Goal: Transaction & Acquisition: Purchase product/service

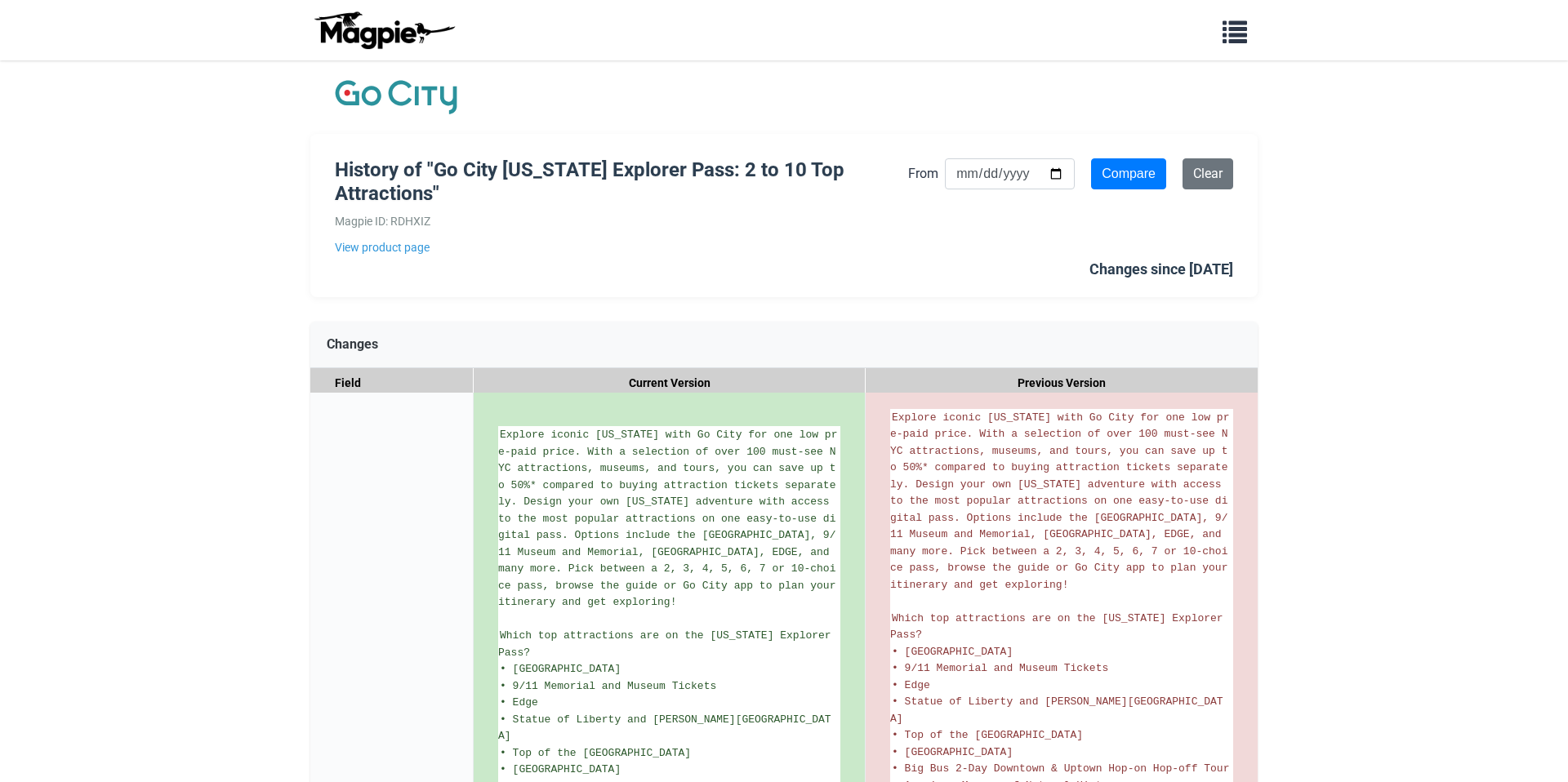
click at [413, 101] on img at bounding box center [395, 97] width 122 height 41
click at [428, 95] on img at bounding box center [395, 97] width 122 height 41
click at [393, 111] on img at bounding box center [395, 97] width 122 height 41
click at [1240, 43] on button "button" at bounding box center [1234, 30] width 46 height 37
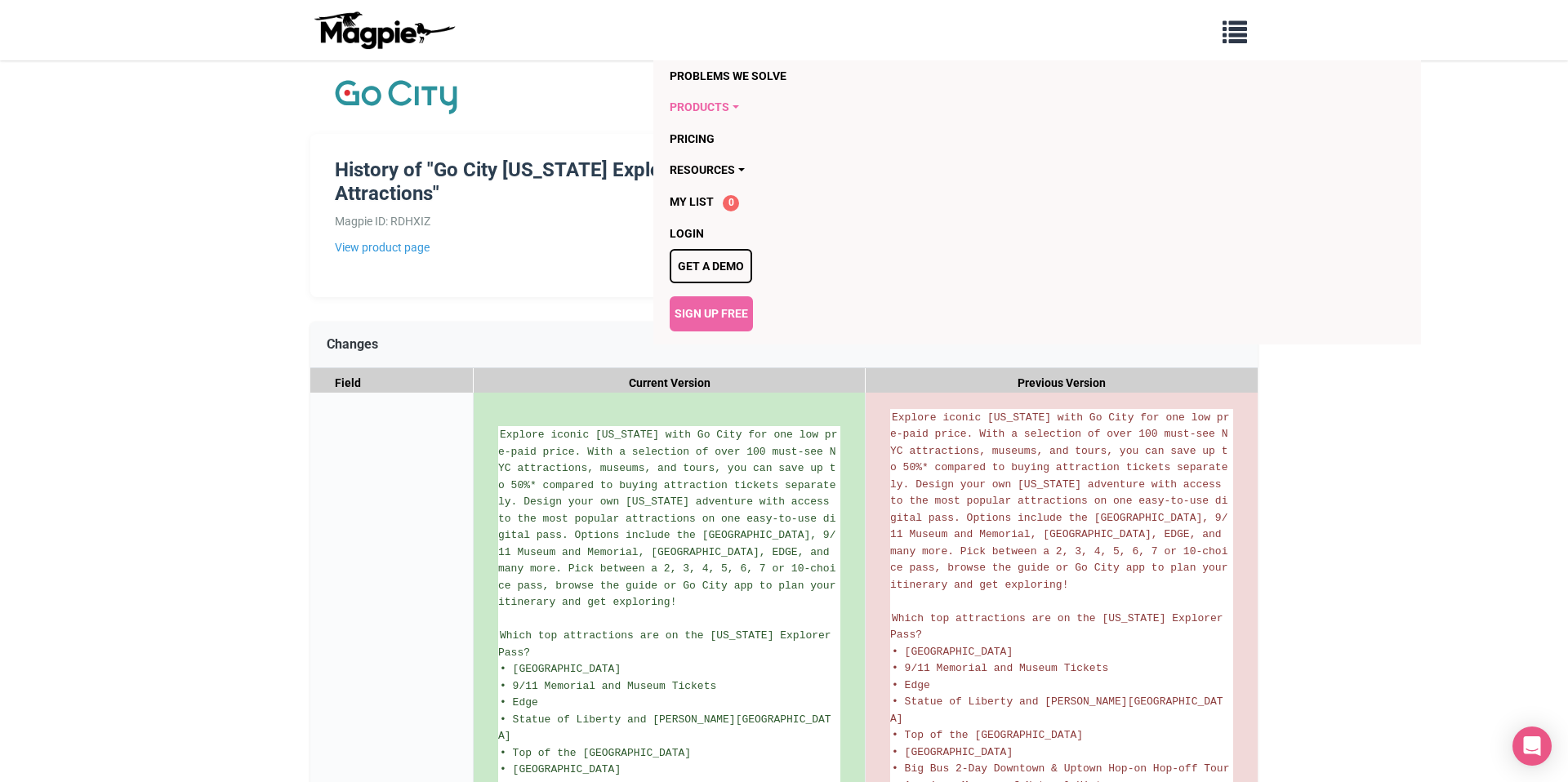
click at [727, 105] on link "Products" at bounding box center [943, 106] width 547 height 31
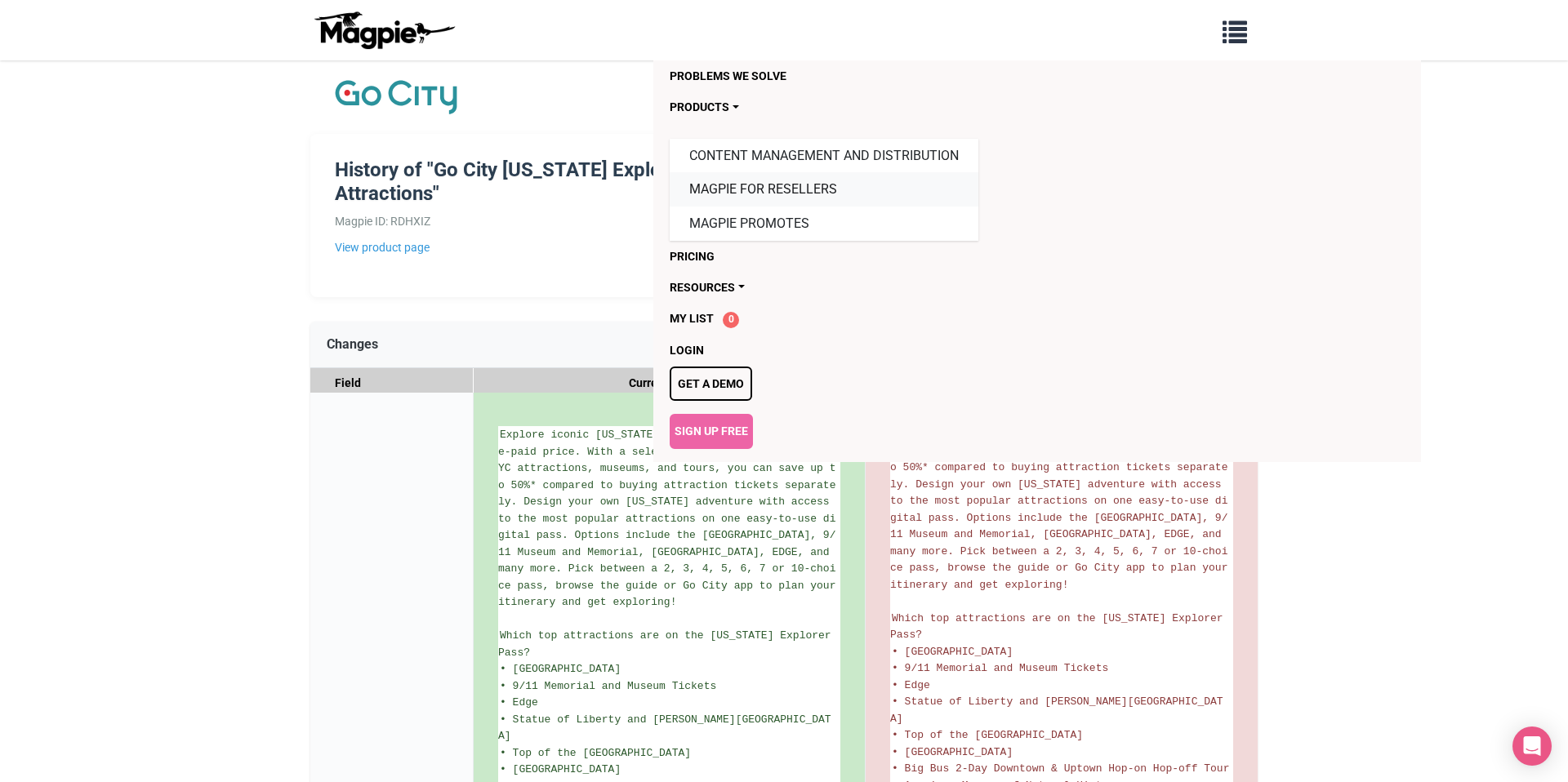
click at [820, 186] on link "Magpie for Resellers" at bounding box center [824, 189] width 309 height 34
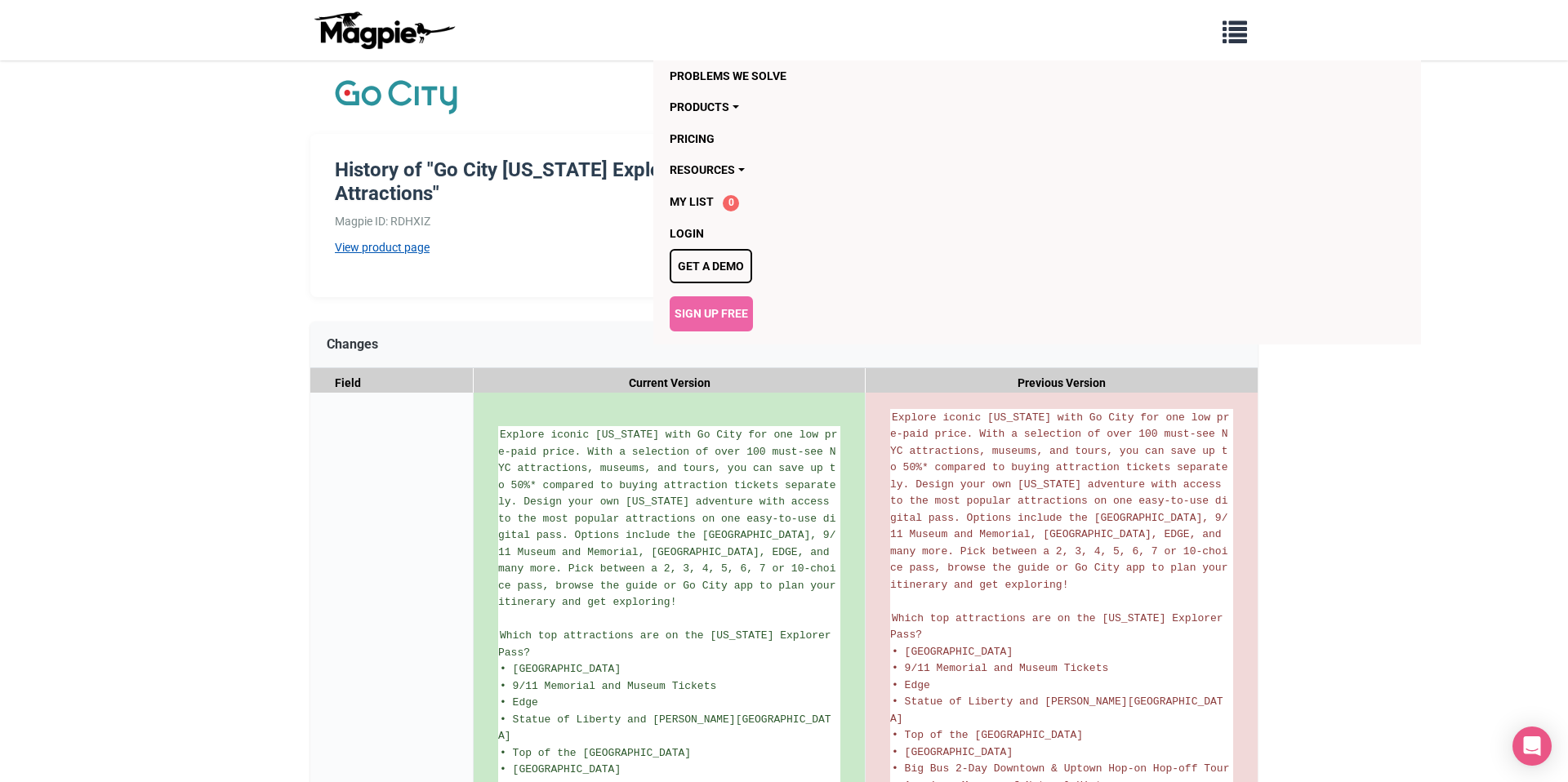
click at [412, 250] on link "View product page" at bounding box center [621, 248] width 573 height 18
